Goal: Task Accomplishment & Management: Use online tool/utility

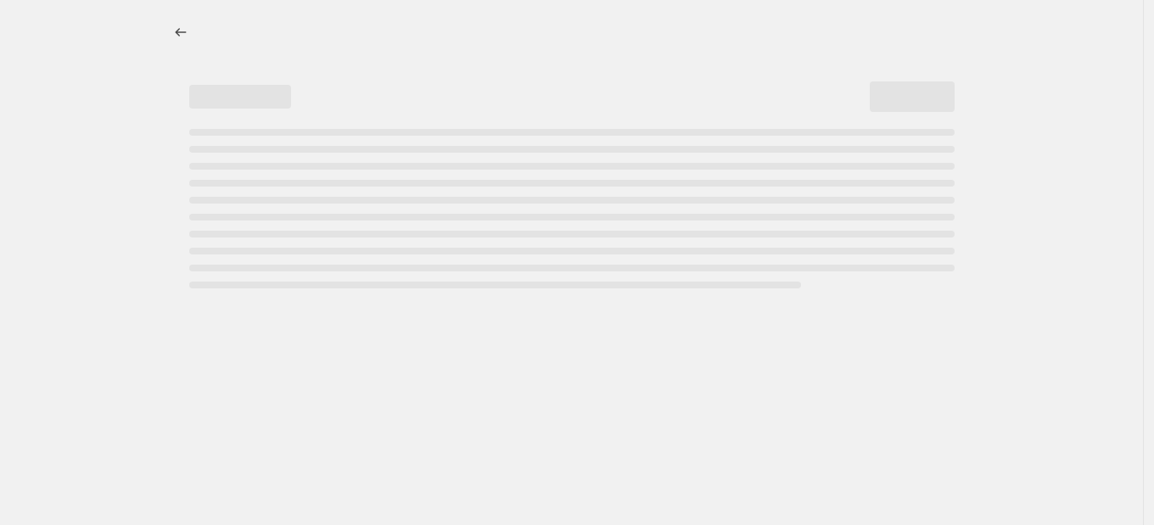
select select "percentage"
select select "tag"
select select "not_equal"
select select "percentage"
select select "tag"
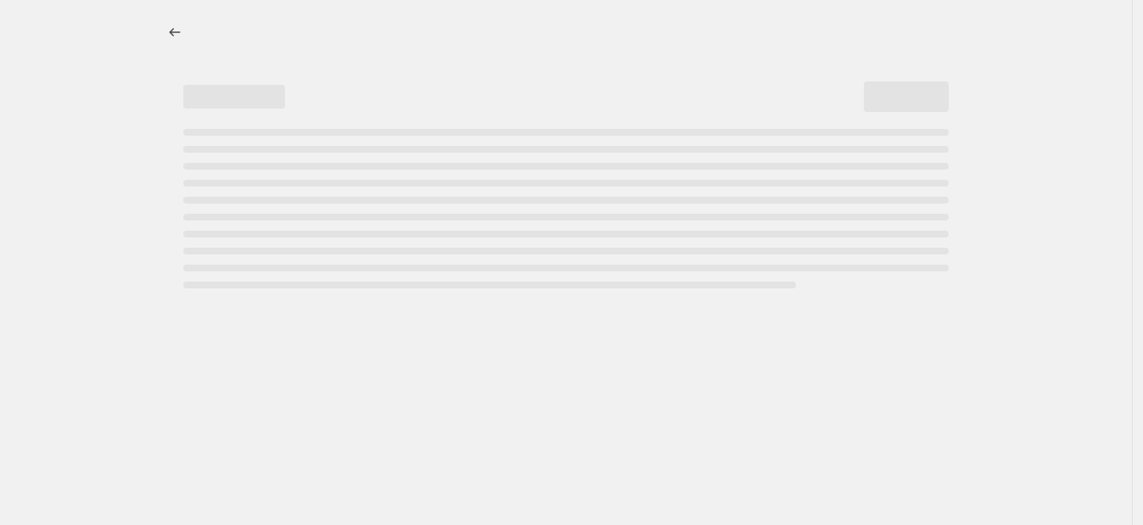
select select "not_equal"
select select "percentage"
select select "tag"
select select "not_equal"
